Goal: Register for event/course

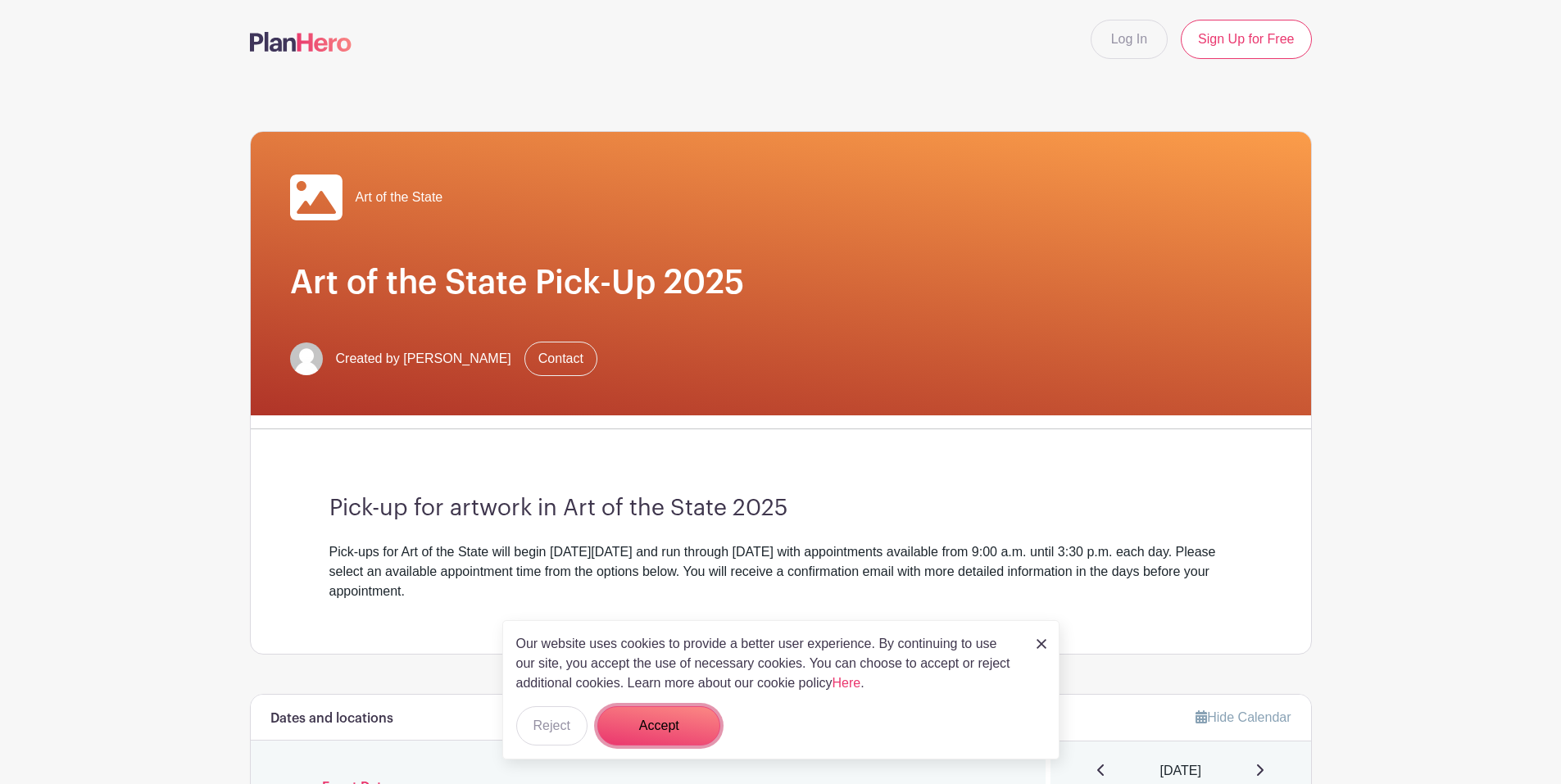
click at [649, 722] on button "Accept" at bounding box center [659, 726] width 123 height 40
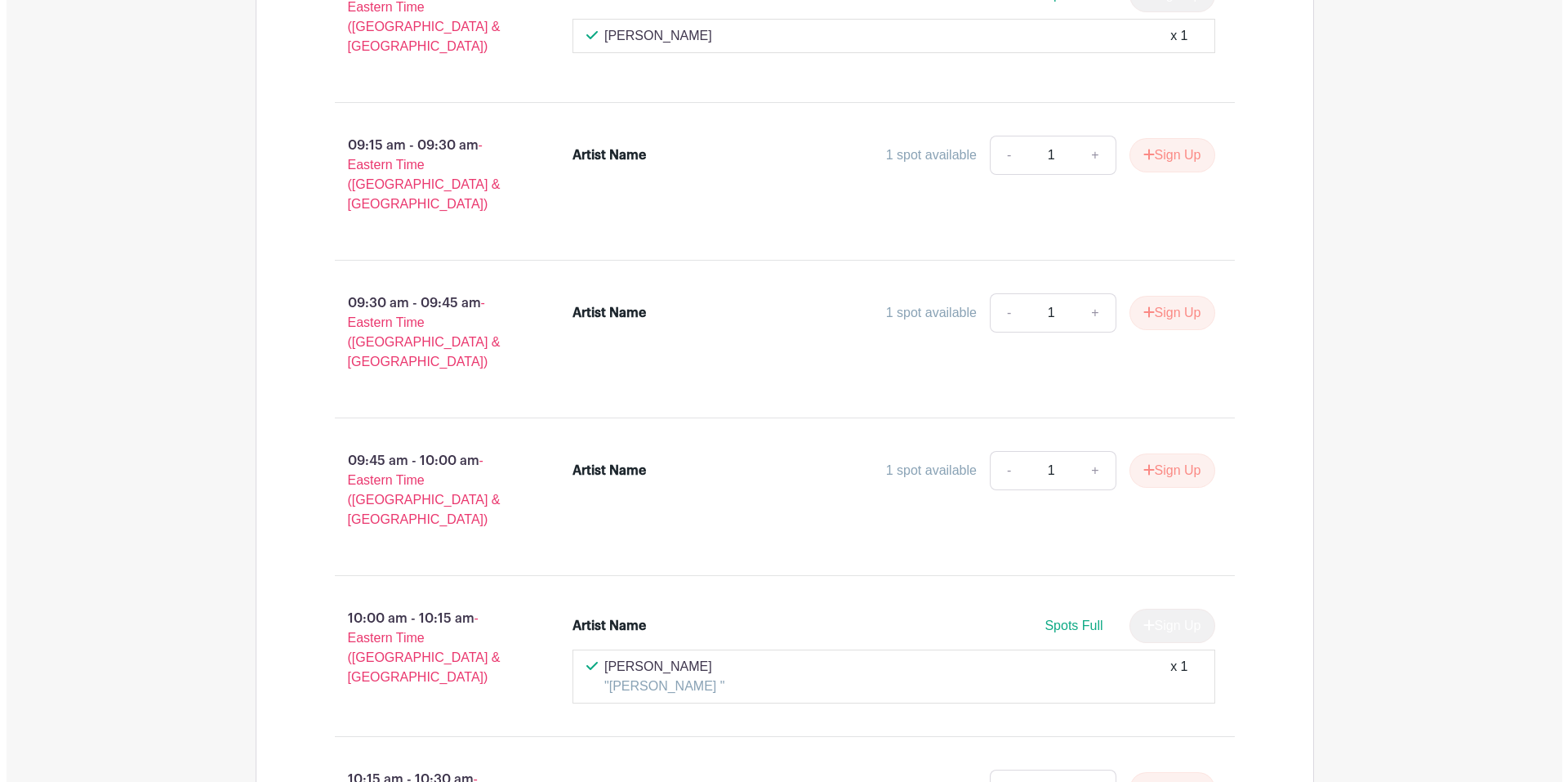
scroll to position [1144, 0]
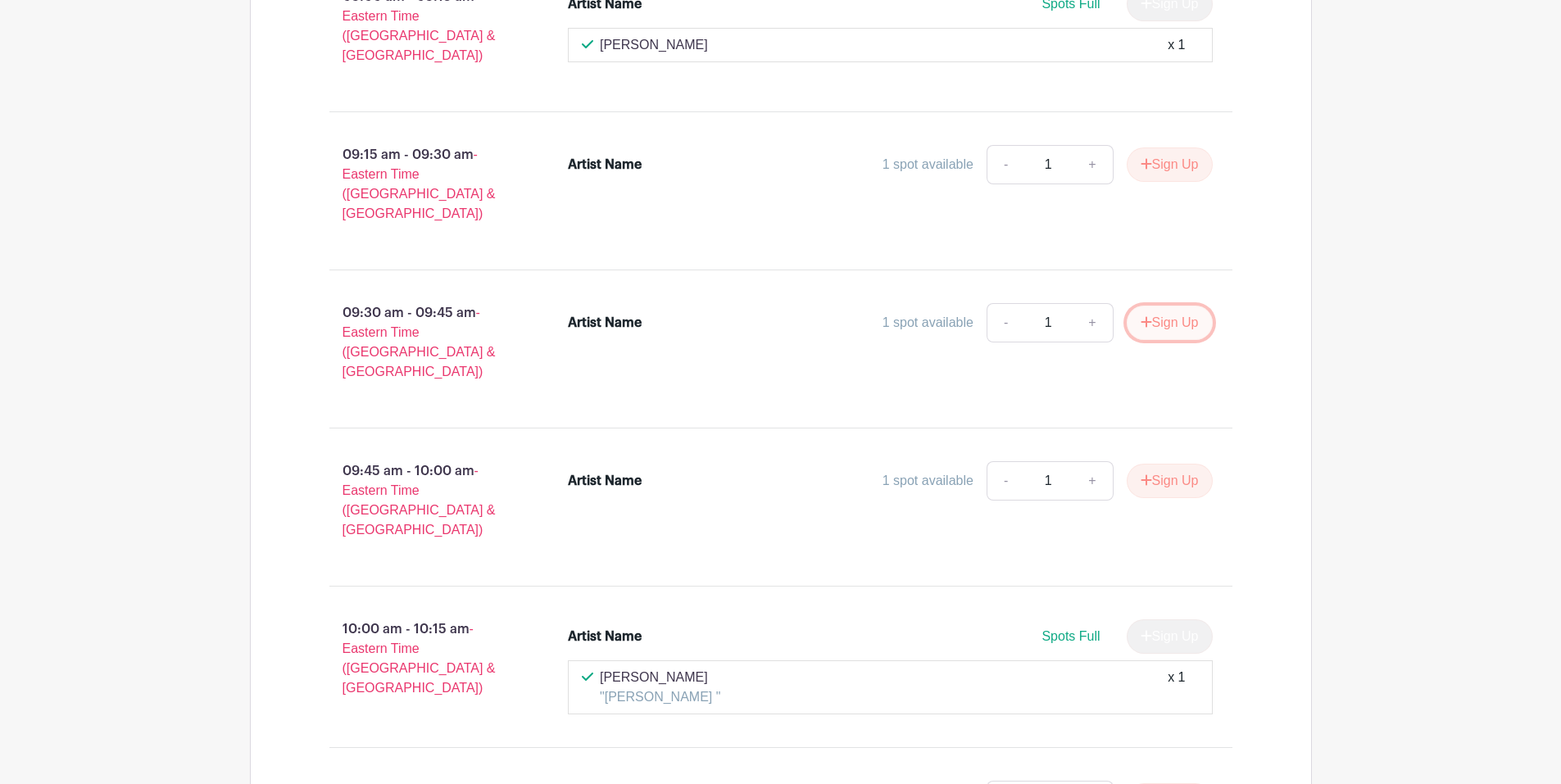
click at [1177, 305] on button "Sign Up" at bounding box center [1169, 323] width 86 height 34
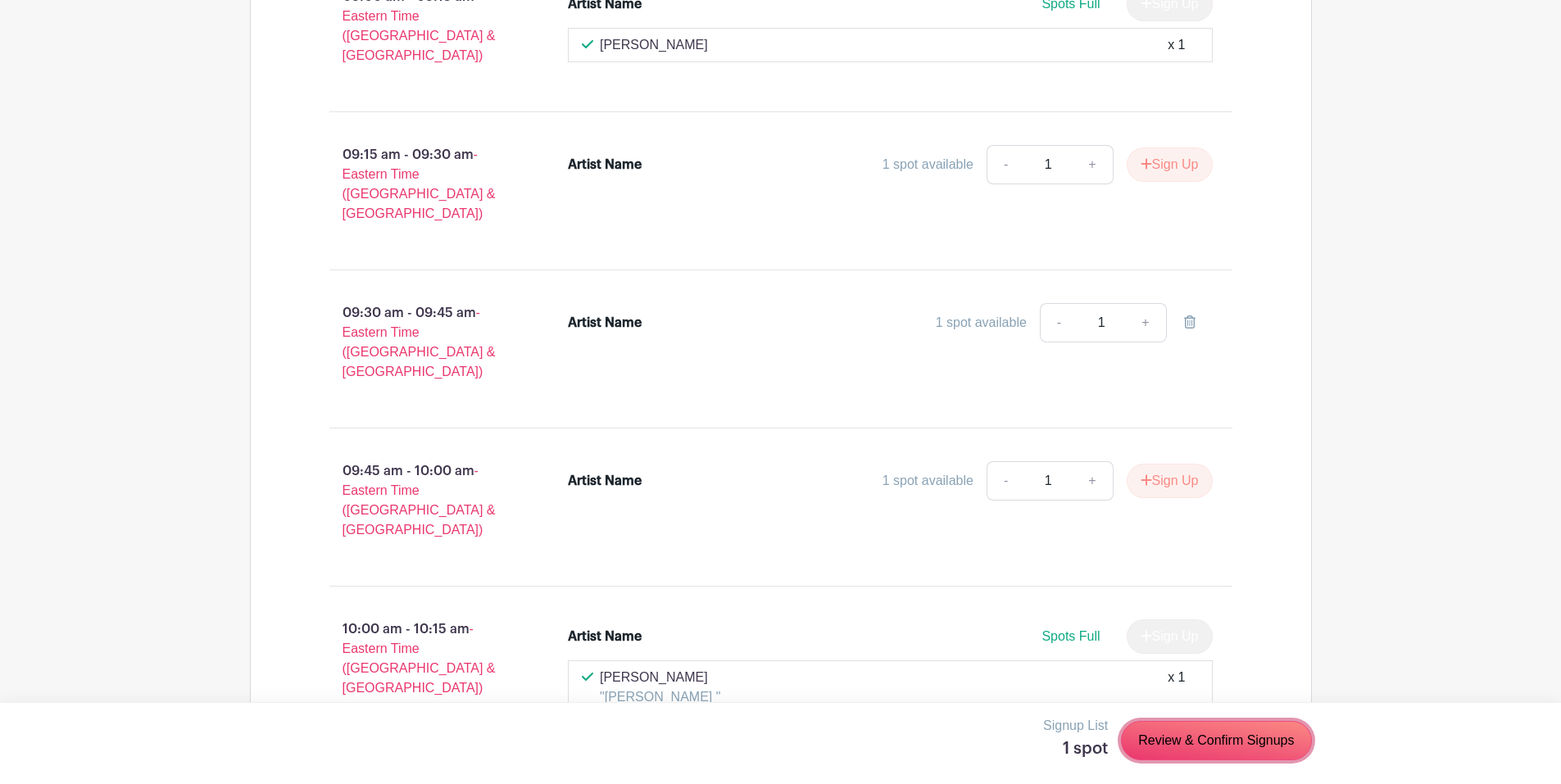
click at [1198, 740] on link "Review & Confirm Signups" at bounding box center [1216, 741] width 190 height 40
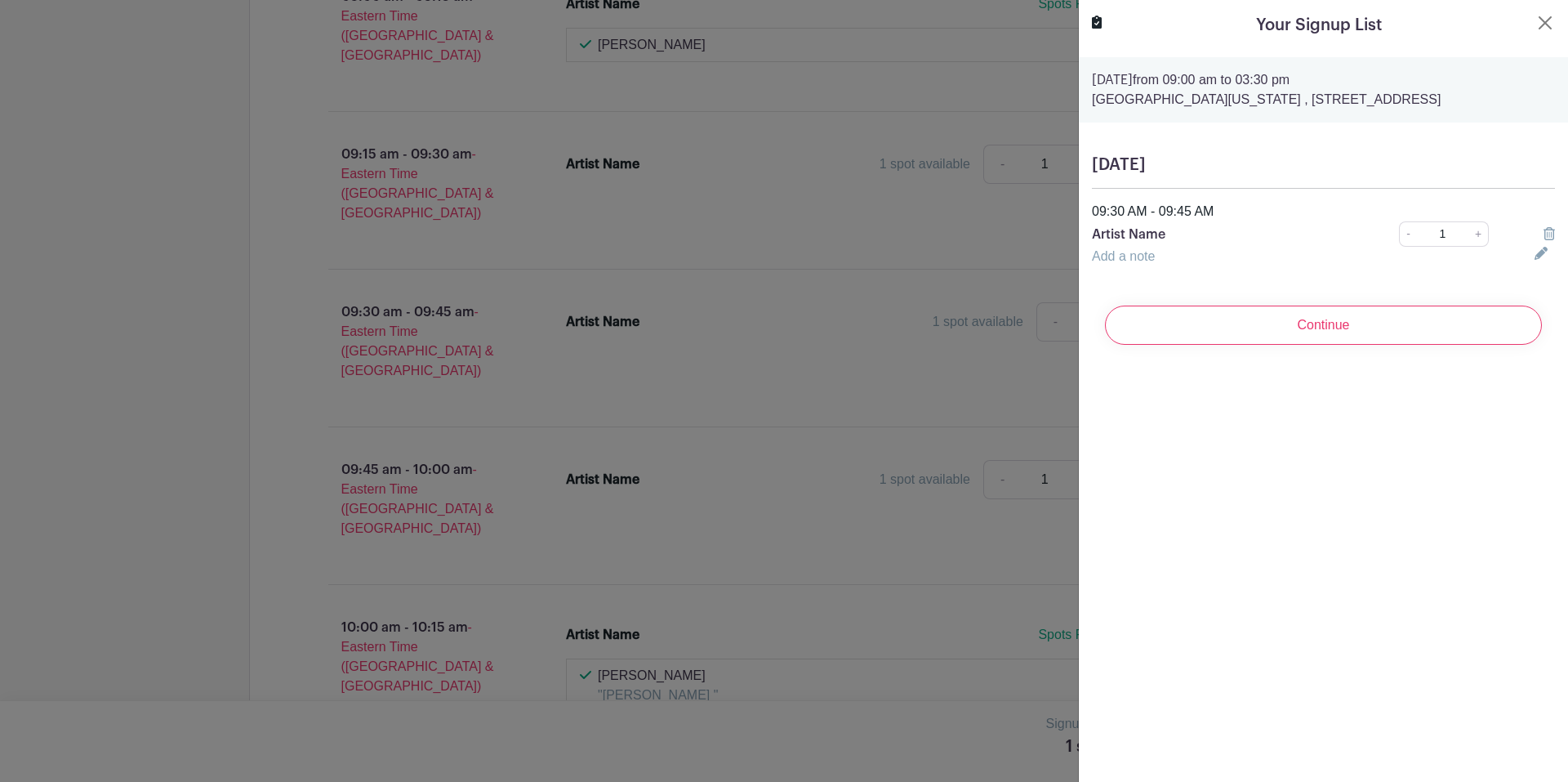
click at [1268, 310] on input "Continue" at bounding box center [1324, 325] width 437 height 40
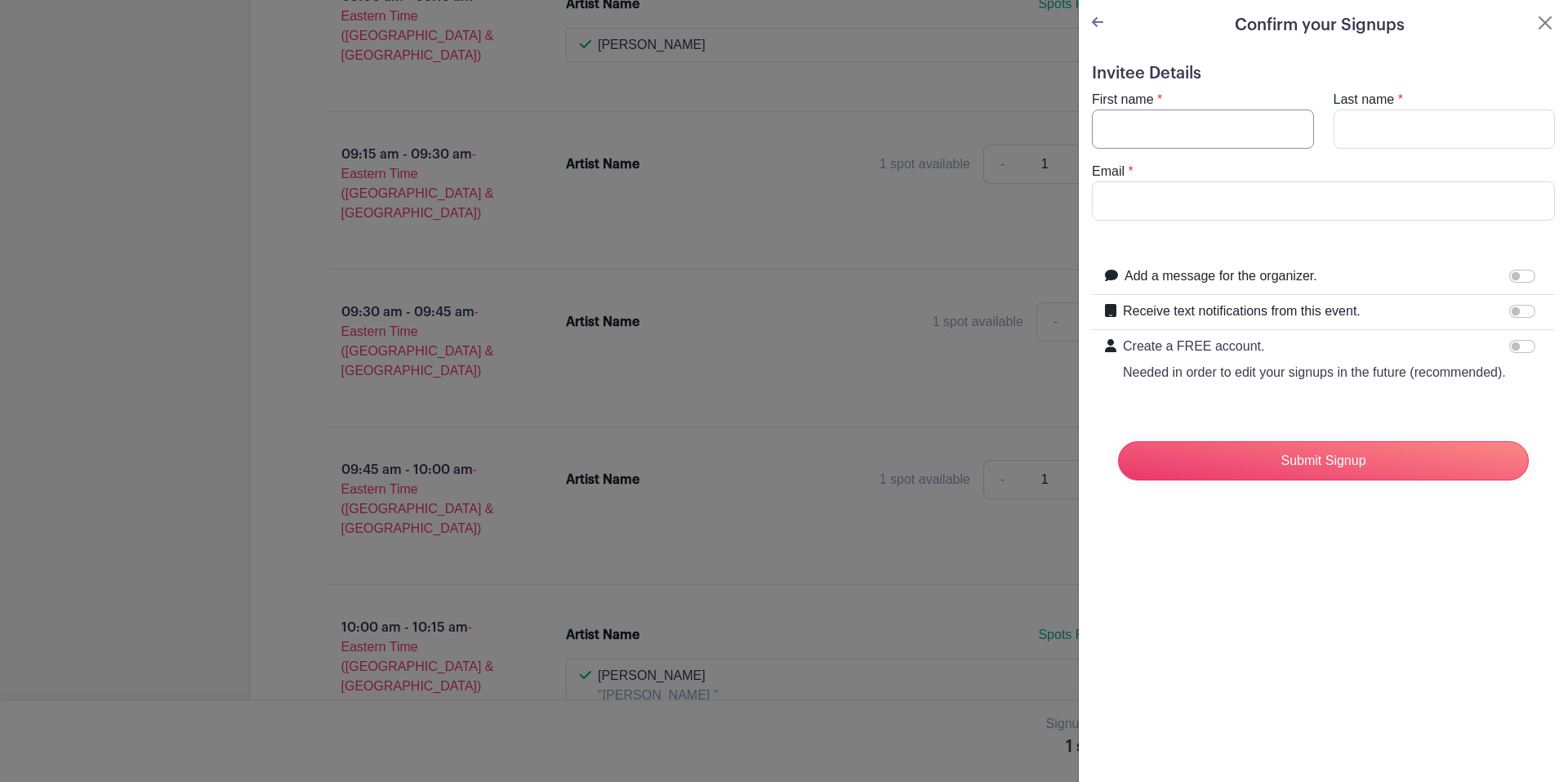
click at [1200, 138] on input "First name" at bounding box center [1202, 129] width 222 height 40
type input "KIki"
type input "[PERSON_NAME]"
type input "l"
type input "[EMAIL_ADDRESS][DOMAIN_NAME]"
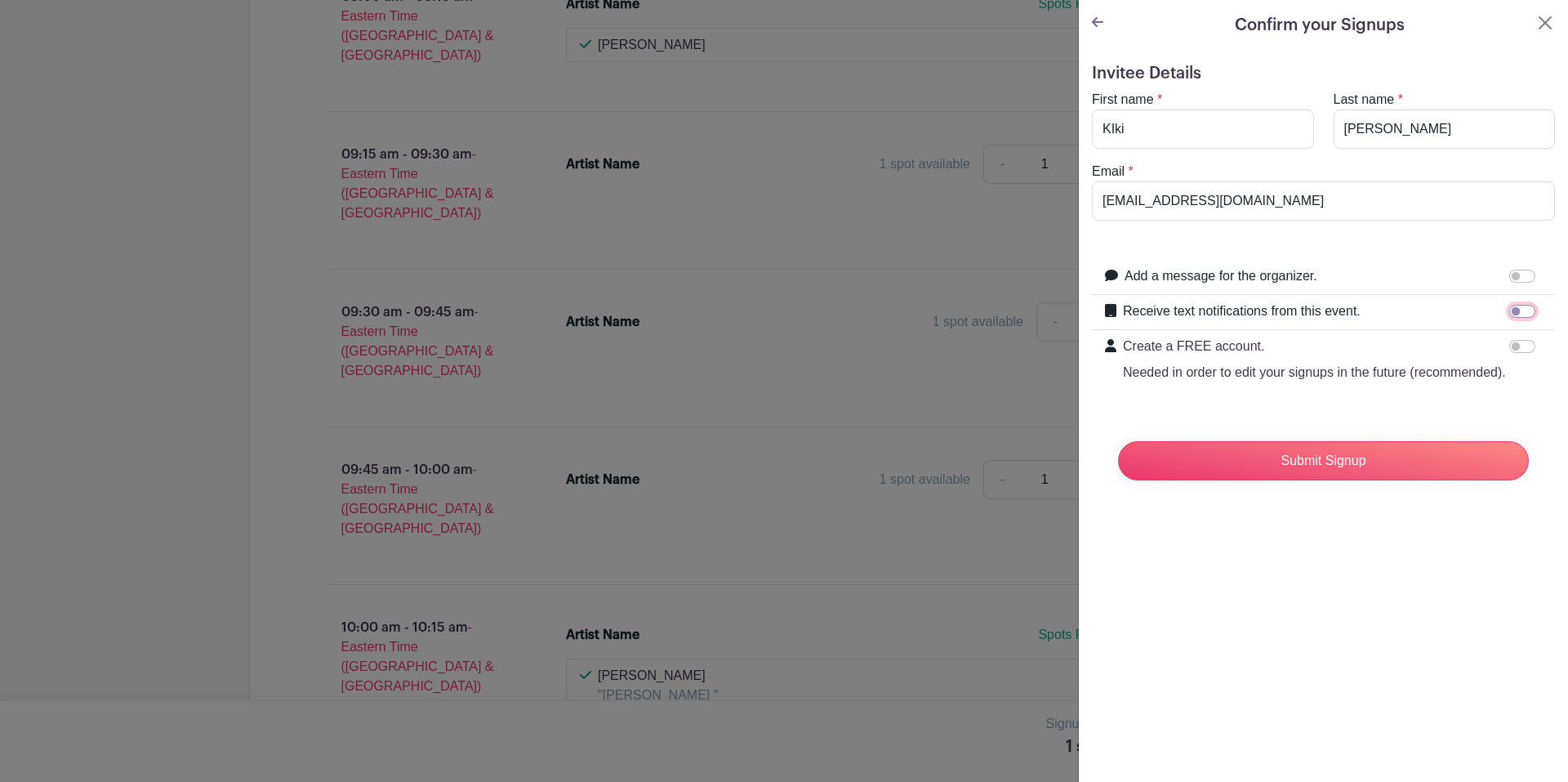
click at [1516, 310] on input "Receive text notifications from this event." at bounding box center [1522, 311] width 26 height 13
checkbox input "true"
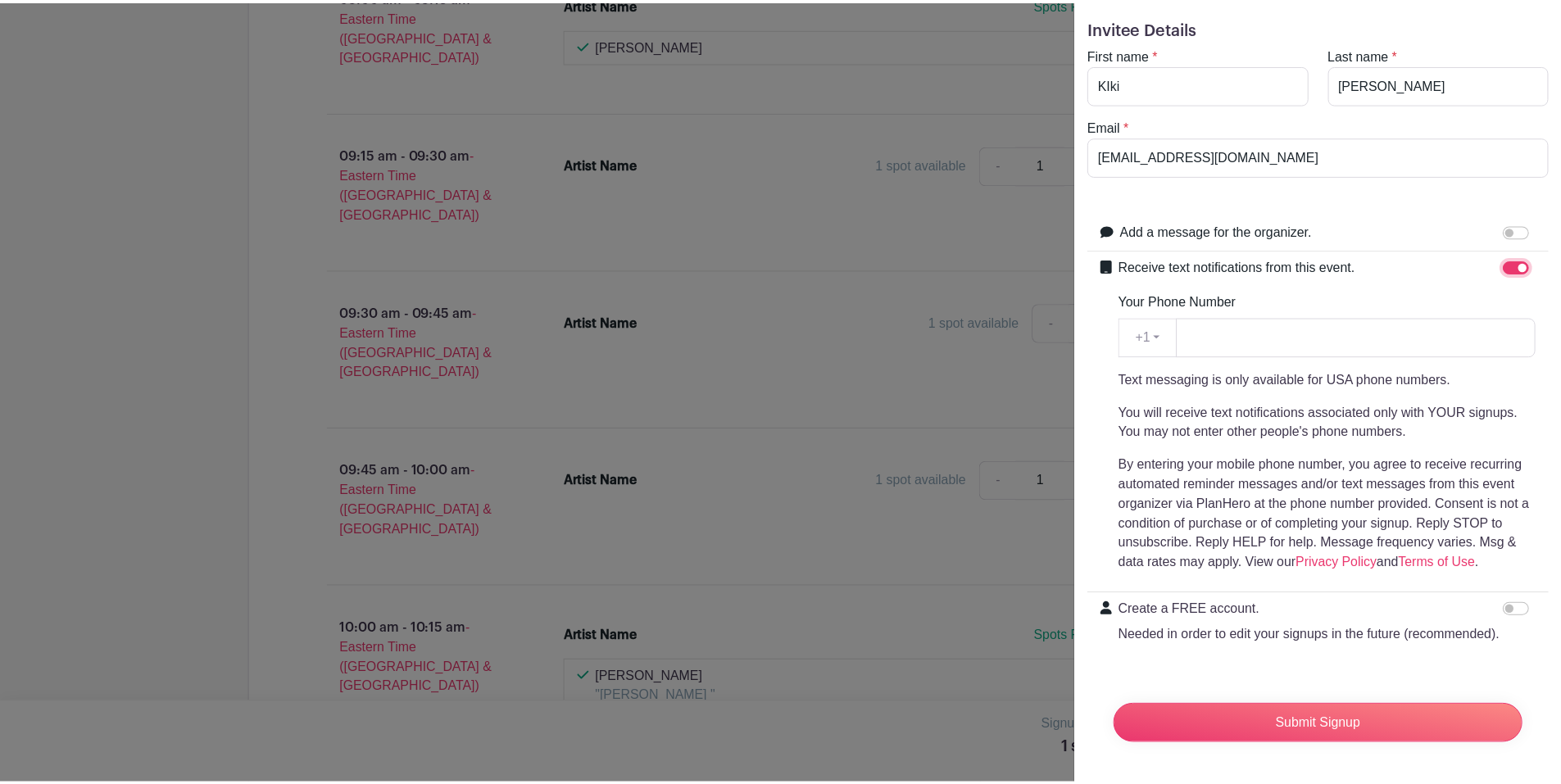
scroll to position [77, 0]
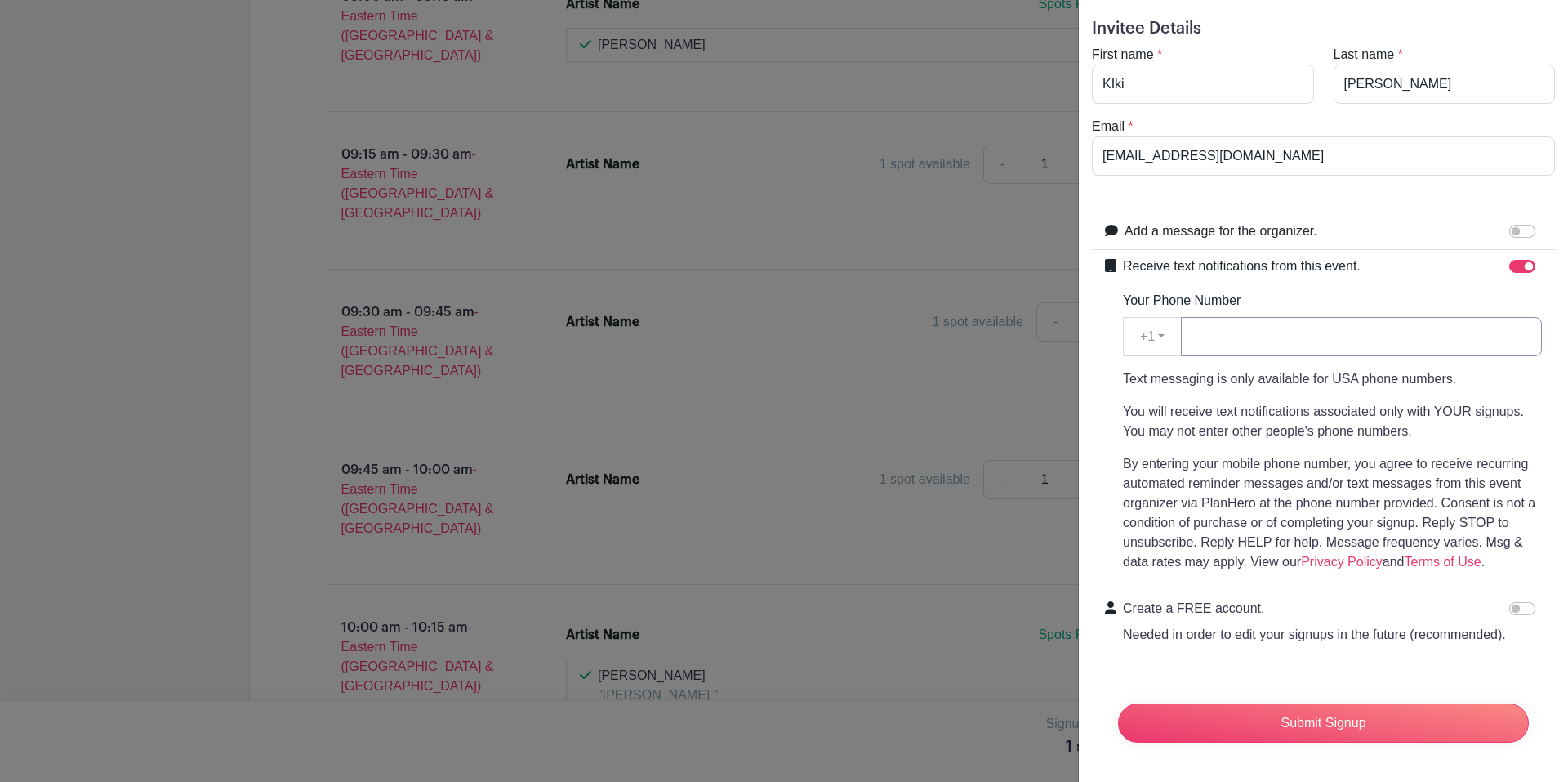
click at [1194, 317] on input "Your Phone Number" at bounding box center [1362, 337] width 361 height 40
type input "7173195126"
click at [1316, 704] on input "Submit Signup" at bounding box center [1324, 724] width 411 height 40
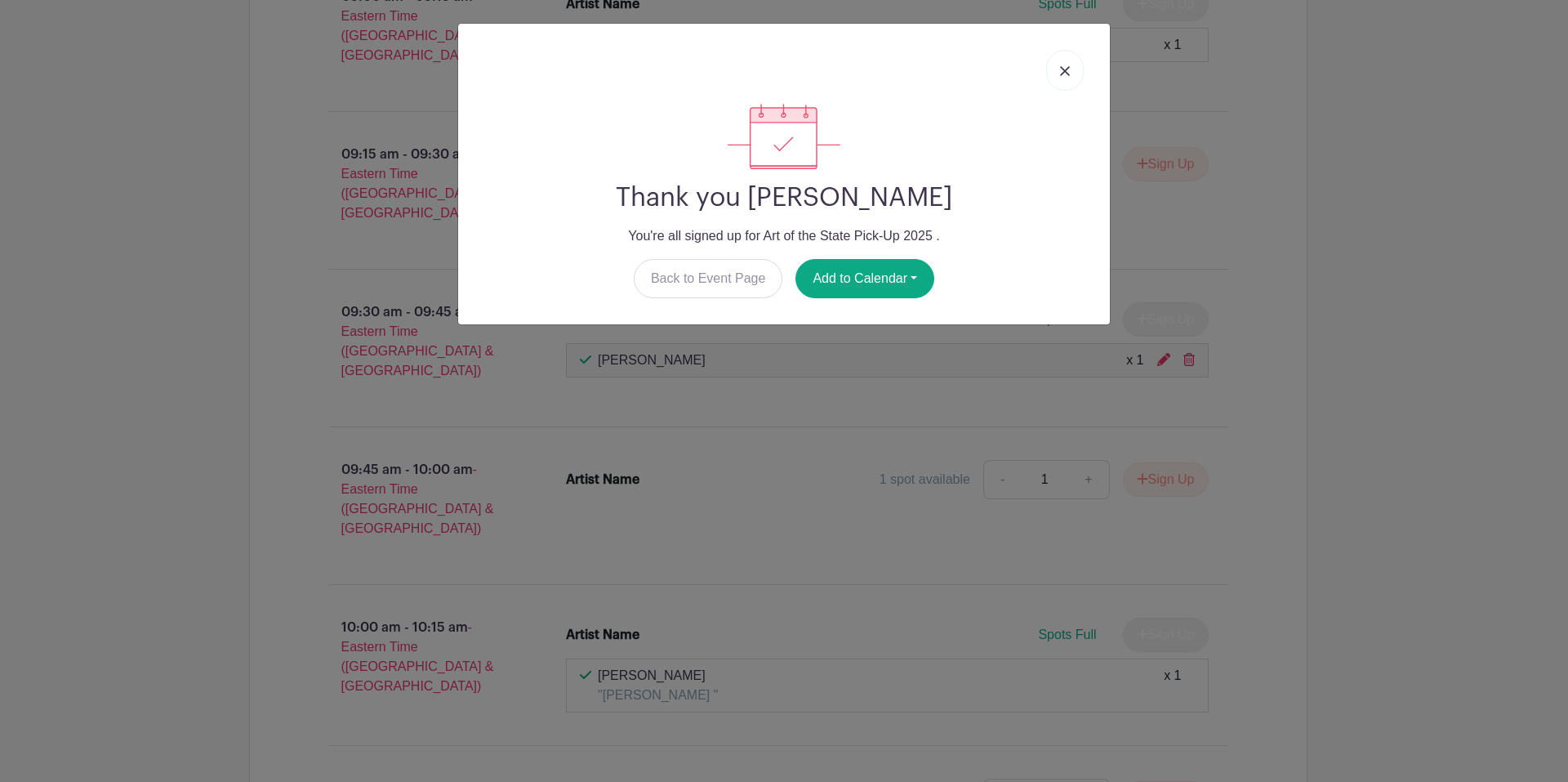
click at [1063, 70] on img at bounding box center [1065, 71] width 10 height 10
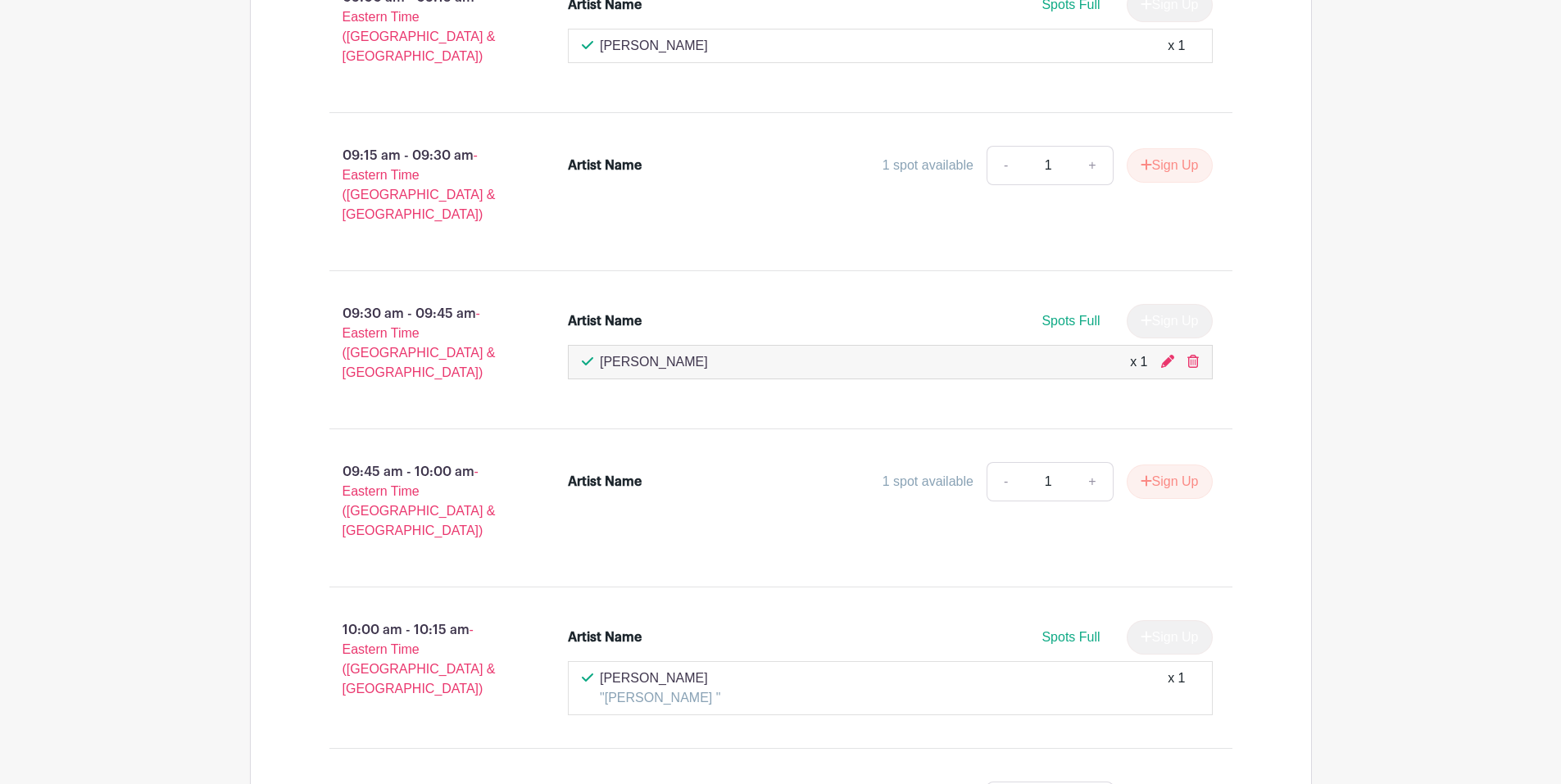
scroll to position [1147, 0]
